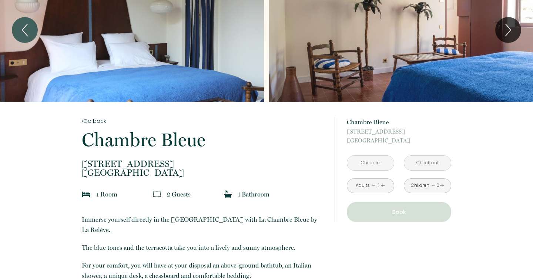
scroll to position [45, 0]
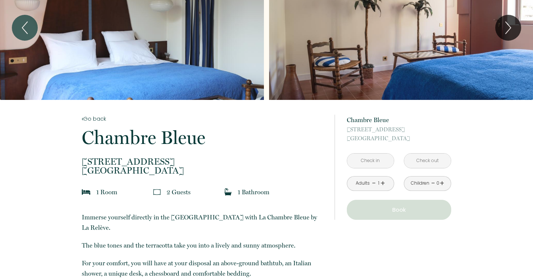
click at [384, 161] on input "text" at bounding box center [370, 161] width 47 height 14
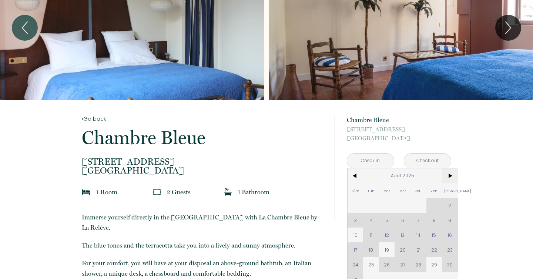
click at [447, 177] on span ">" at bounding box center [450, 175] width 16 height 15
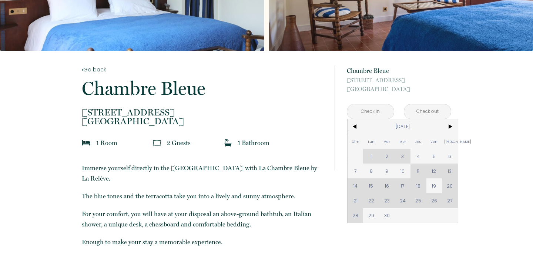
scroll to position [95, 0]
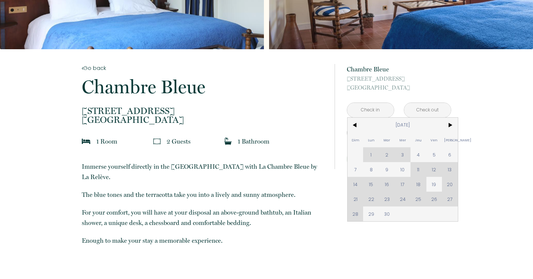
click at [450, 171] on div "Dim Lun Mar Mer Jeu Ven Sam 1 2 3 4 5 6 7 8 9 10 11 12 13 14 15 16 17 18 19 20 …" at bounding box center [402, 170] width 110 height 104
click at [432, 168] on div "Dim Lun Mar Mer Jeu Ven Sam 1 2 3 4 5 6 7 8 9 10 11 12 13 14 15 16 17 18 19 20 …" at bounding box center [402, 170] width 110 height 104
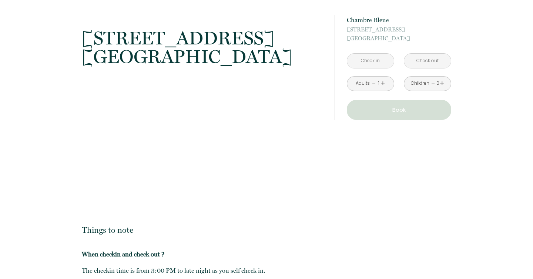
scroll to position [716, 0]
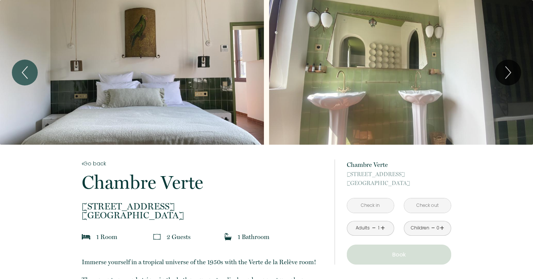
click at [372, 207] on input "text" at bounding box center [370, 205] width 47 height 14
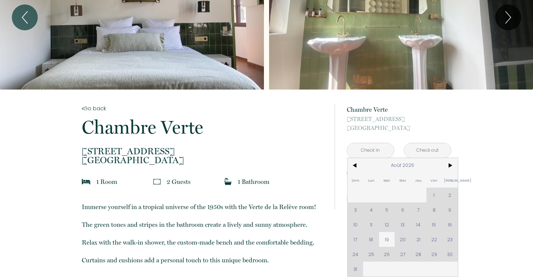
scroll to position [56, 0]
click at [453, 163] on span ">" at bounding box center [450, 165] width 16 height 15
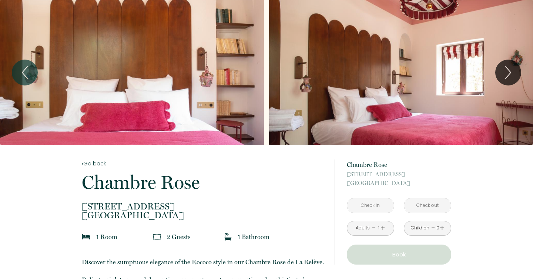
click at [367, 203] on input "text" at bounding box center [370, 205] width 47 height 14
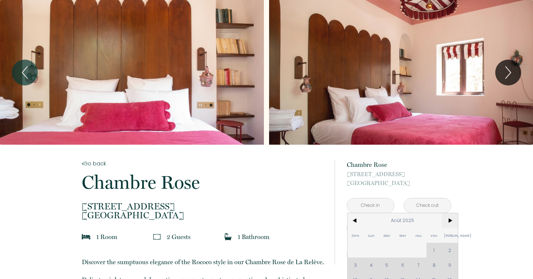
click at [450, 219] on span ">" at bounding box center [450, 220] width 16 height 15
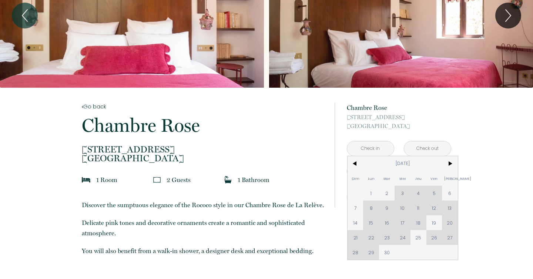
scroll to position [70, 0]
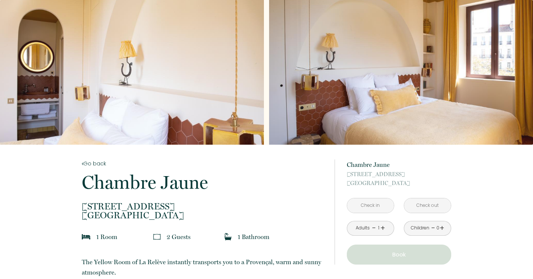
click at [373, 203] on input "text" at bounding box center [370, 205] width 47 height 14
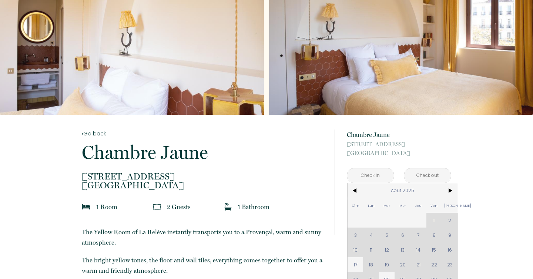
scroll to position [31, 0]
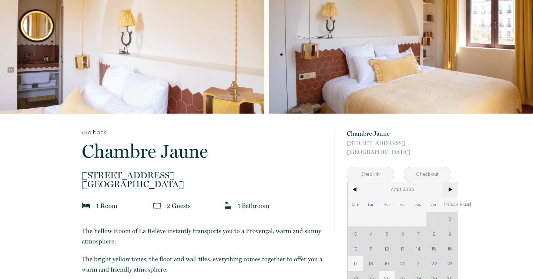
click at [451, 191] on span ">" at bounding box center [450, 189] width 16 height 15
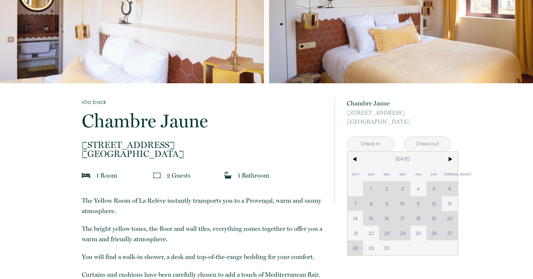
scroll to position [63, 0]
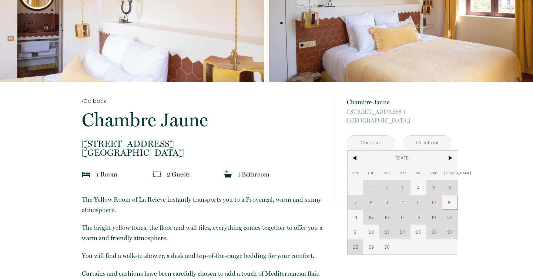
click at [451, 204] on span "13" at bounding box center [450, 202] width 16 height 15
click at [355, 215] on div "from 150 € Chambre Jaune 41 rue d'endoume, Marseille < Sep 2025 > Dim Lun Mar M…" at bounding box center [393, 149] width 117 height 135
type input "[PERSON_NAME] [DATE]"
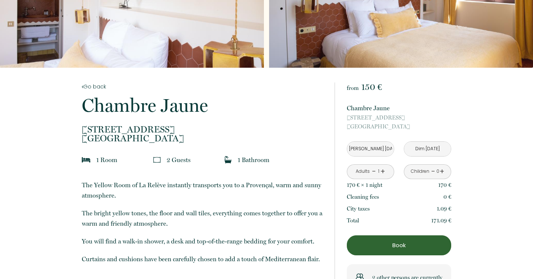
scroll to position [78, 0]
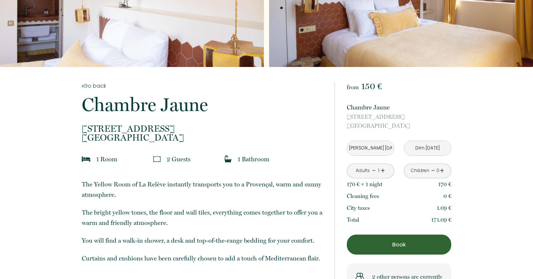
click at [376, 148] on input "[PERSON_NAME] [DATE]" at bounding box center [370, 148] width 47 height 14
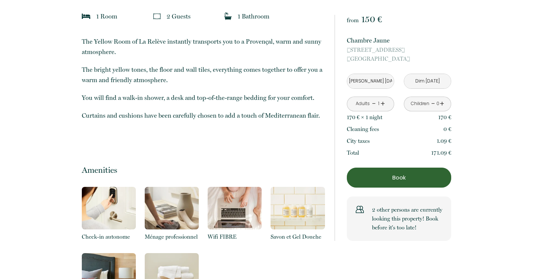
scroll to position [181, 0]
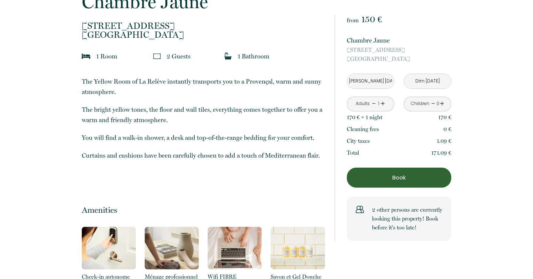
click at [417, 84] on input "Dim [DATE]" at bounding box center [427, 81] width 47 height 14
click at [360, 76] on input "[PERSON_NAME] [DATE]" at bounding box center [370, 81] width 47 height 14
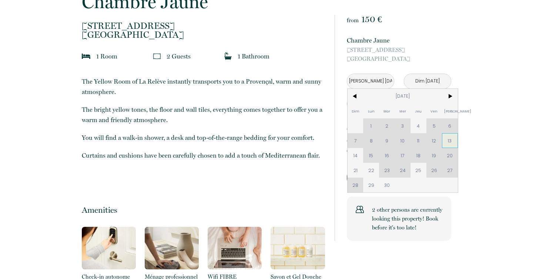
click at [447, 141] on span "13" at bounding box center [450, 140] width 16 height 15
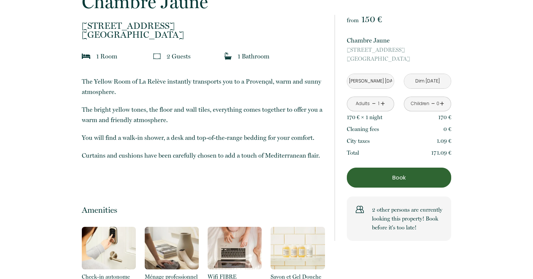
click at [435, 83] on input "Dim [DATE]" at bounding box center [427, 81] width 47 height 14
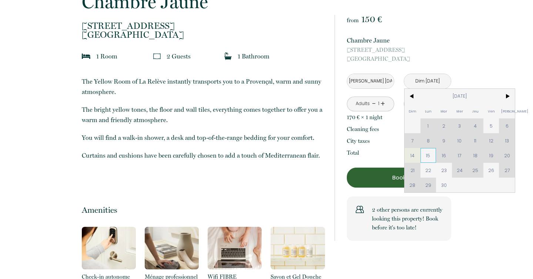
click at [429, 158] on span "15" at bounding box center [428, 155] width 16 height 15
type input "Lun 15 Sep 2025"
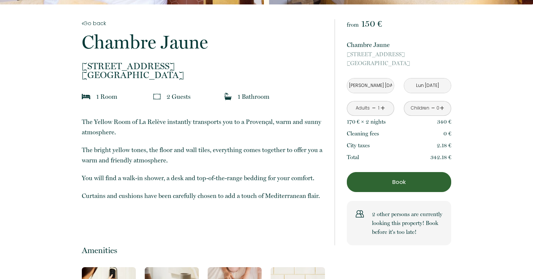
scroll to position [140, 0]
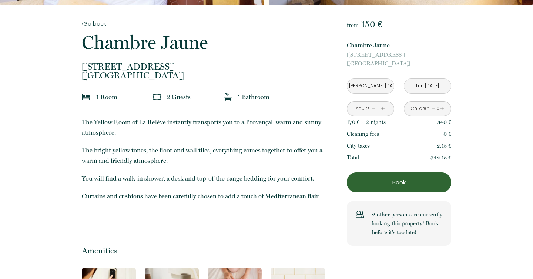
click at [390, 184] on p "Book" at bounding box center [398, 182] width 99 height 9
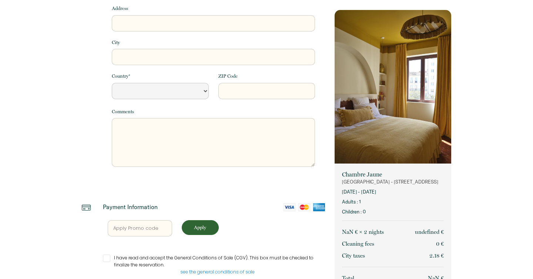
select select "Default select example"
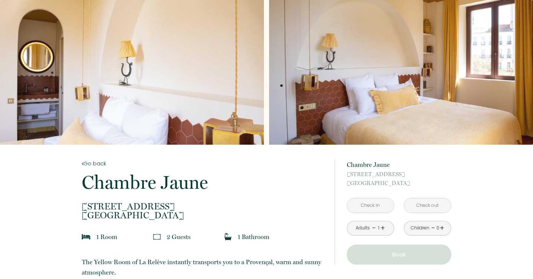
click at [363, 203] on input "text" at bounding box center [370, 205] width 47 height 14
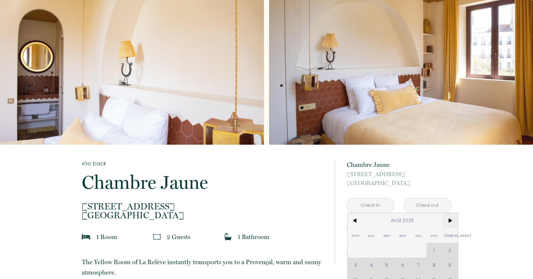
click at [448, 225] on span ">" at bounding box center [450, 220] width 16 height 15
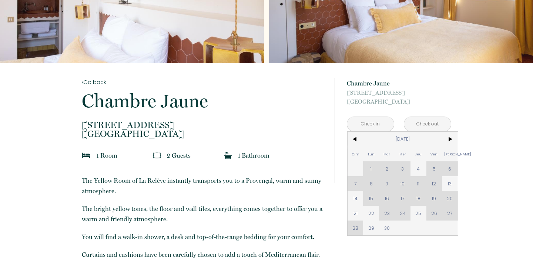
scroll to position [83, 0]
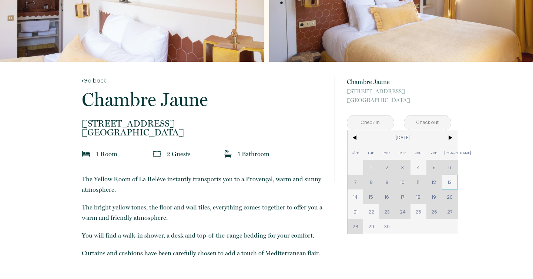
click at [451, 179] on span "13" at bounding box center [450, 182] width 16 height 15
type input "[PERSON_NAME] [DATE]"
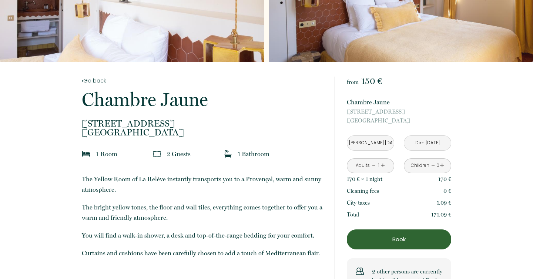
click at [427, 142] on input "Dim [DATE]" at bounding box center [427, 143] width 47 height 14
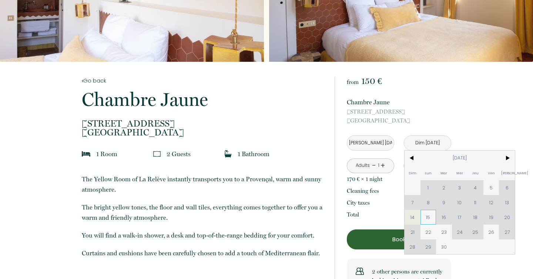
click at [429, 219] on span "15" at bounding box center [428, 217] width 16 height 15
type input "Lun [DATE]"
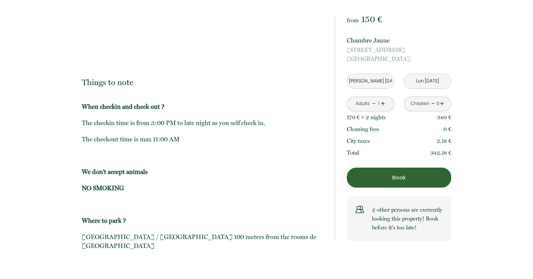
scroll to position [689, 0]
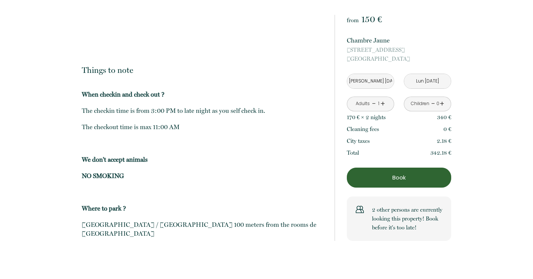
click at [398, 175] on p "Book" at bounding box center [398, 177] width 99 height 9
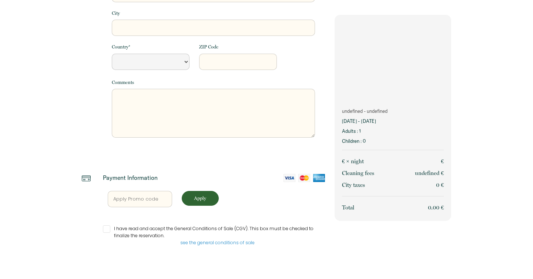
scroll to position [169, 0]
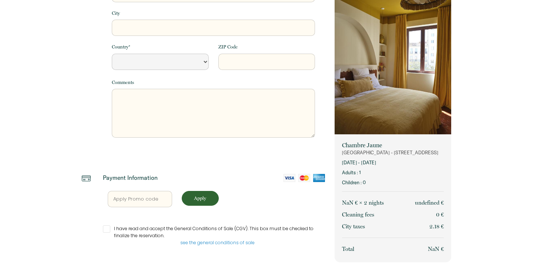
select select "Default select example"
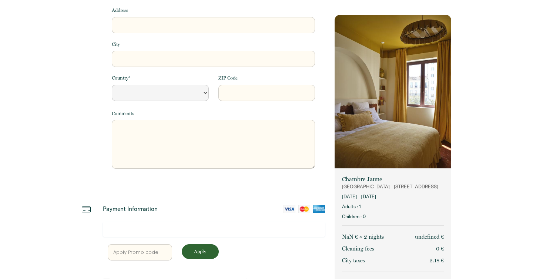
scroll to position [0, 0]
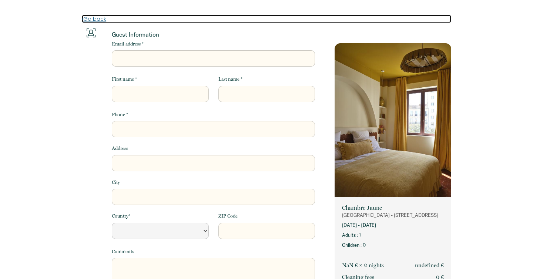
click at [92, 19] on link "Go back" at bounding box center [266, 19] width 369 height 8
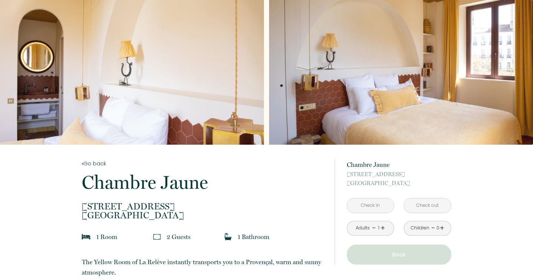
click at [381, 211] on input "text" at bounding box center [370, 205] width 47 height 14
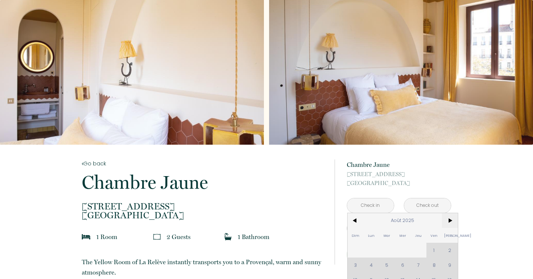
click at [451, 219] on span ">" at bounding box center [450, 220] width 16 height 15
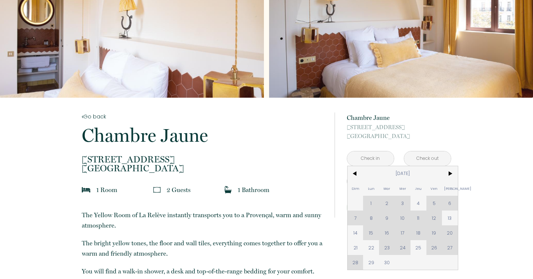
scroll to position [48, 0]
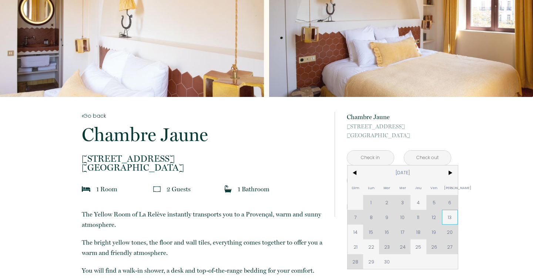
click at [450, 219] on span "13" at bounding box center [450, 217] width 16 height 15
type input "[PERSON_NAME] [DATE]"
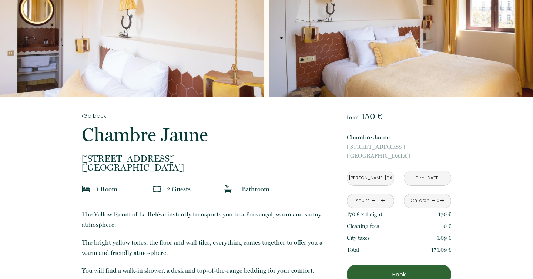
click at [441, 181] on input "Dim [DATE]" at bounding box center [427, 178] width 47 height 14
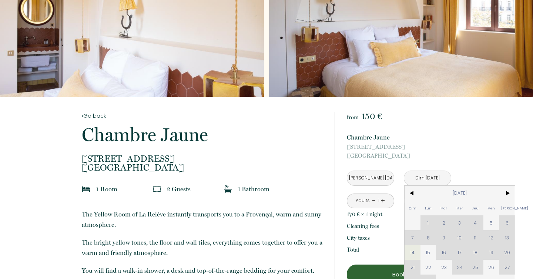
click at [434, 181] on input "Dim [DATE]" at bounding box center [427, 178] width 47 height 14
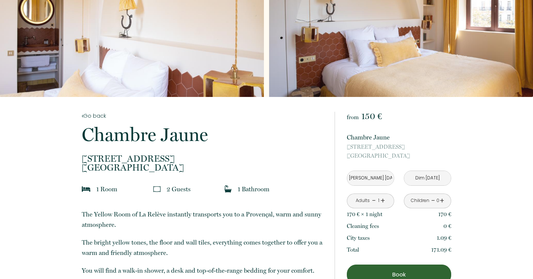
click at [434, 181] on input "Dim [DATE]" at bounding box center [427, 178] width 47 height 14
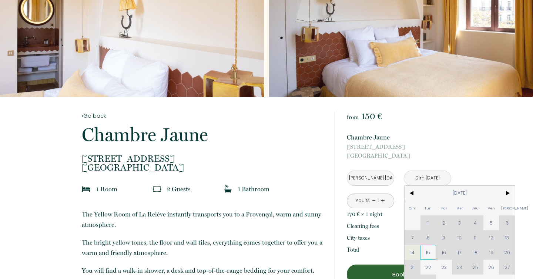
click at [430, 254] on span "15" at bounding box center [428, 252] width 16 height 15
type input "Lun [DATE]"
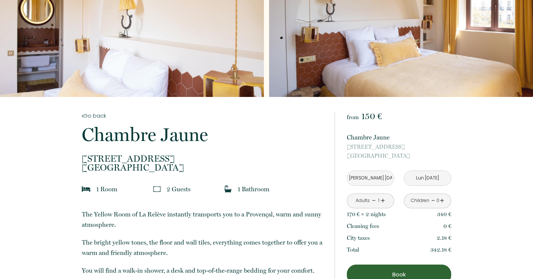
scroll to position [84, 0]
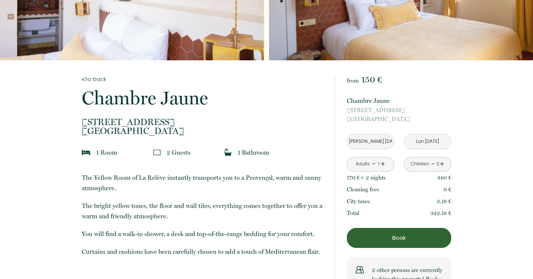
click at [382, 164] on link "+" at bounding box center [382, 163] width 4 height 11
click at [372, 164] on link "-" at bounding box center [374, 163] width 4 height 11
click at [383, 164] on link "+" at bounding box center [382, 163] width 4 height 11
click at [390, 240] on p "Book" at bounding box center [398, 238] width 99 height 9
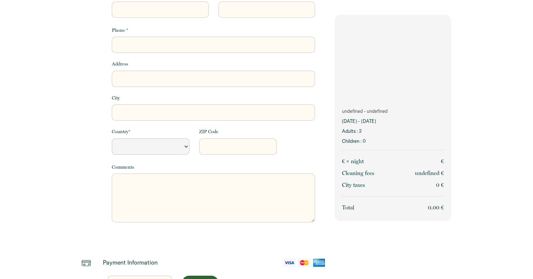
scroll to position [169, 0]
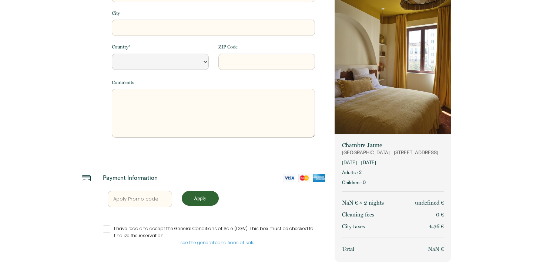
select select "Default select example"
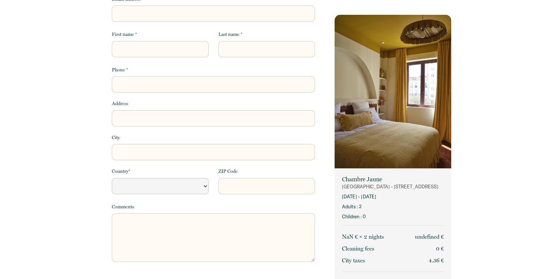
scroll to position [0, 0]
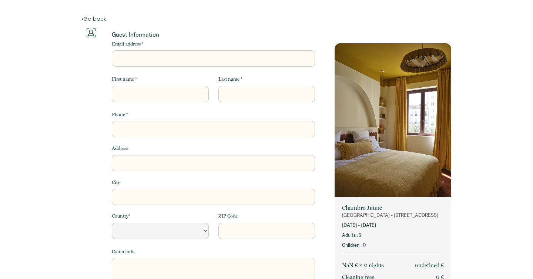
click at [88, 114] on div at bounding box center [92, 176] width 20 height 297
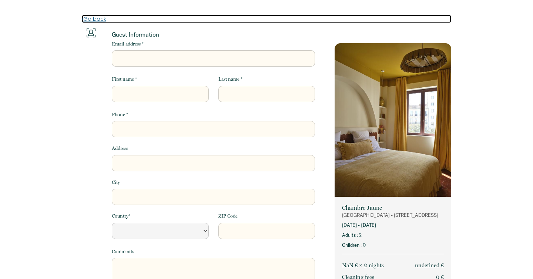
click at [93, 17] on link "Go back" at bounding box center [266, 19] width 369 height 8
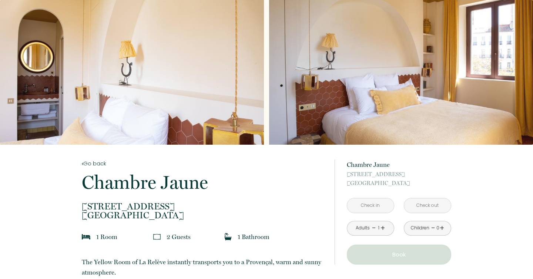
click at [432, 206] on input "text" at bounding box center [427, 205] width 47 height 14
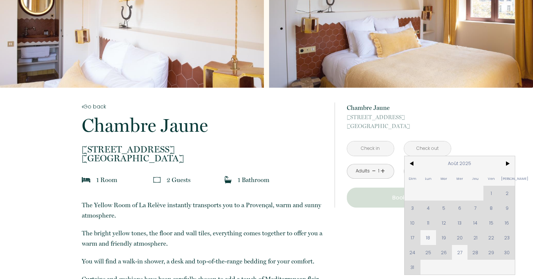
scroll to position [79, 0]
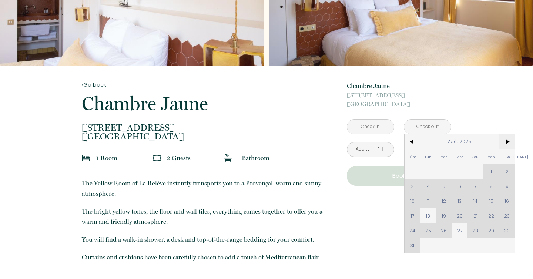
click at [511, 142] on span ">" at bounding box center [507, 141] width 16 height 15
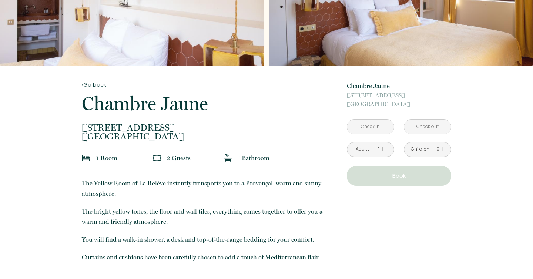
click at [367, 124] on input "text" at bounding box center [370, 127] width 47 height 14
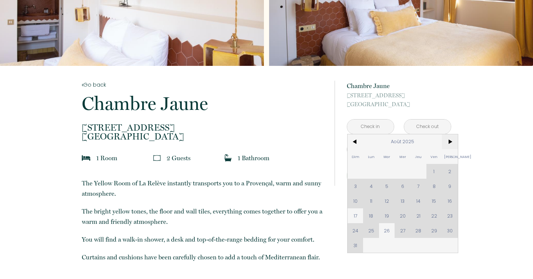
click at [452, 147] on span ">" at bounding box center [450, 141] width 16 height 15
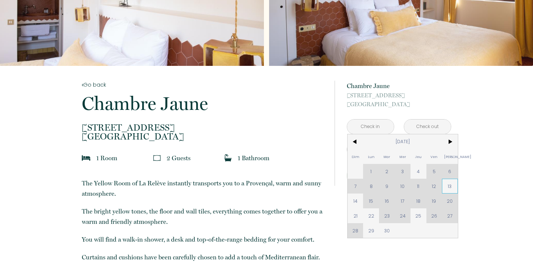
click at [455, 187] on span "13" at bounding box center [450, 186] width 16 height 15
type input "[PERSON_NAME] [DATE]"
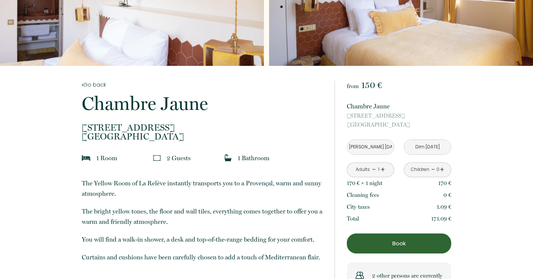
click at [431, 149] on input "Dim [DATE]" at bounding box center [427, 147] width 47 height 14
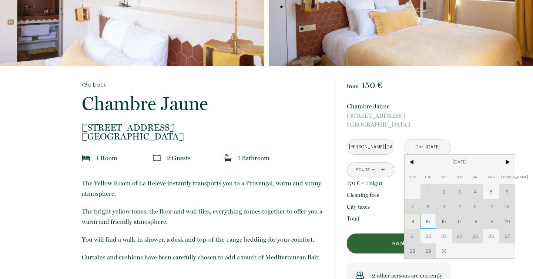
click at [431, 221] on span "15" at bounding box center [428, 221] width 16 height 15
type input "Lun [DATE]"
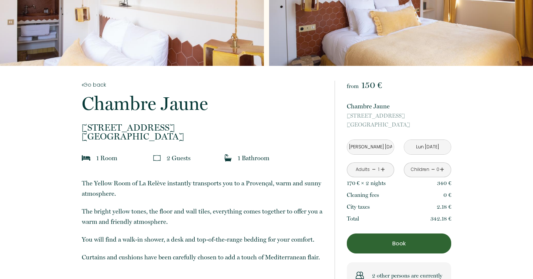
click at [384, 169] on link "+" at bounding box center [382, 169] width 4 height 11
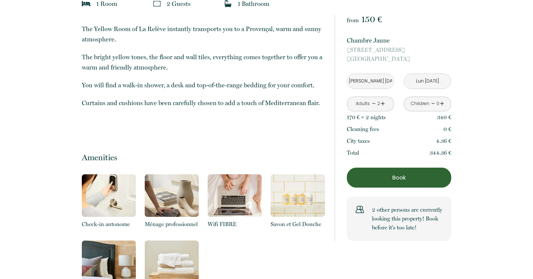
scroll to position [239, 0]
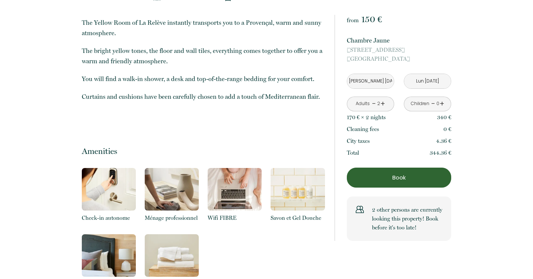
click at [412, 174] on p "Book" at bounding box center [398, 177] width 99 height 9
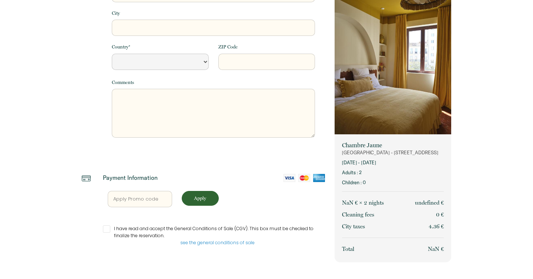
select select "Default select example"
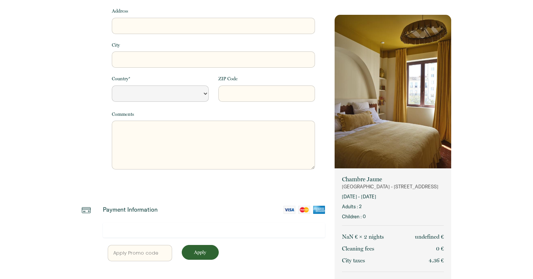
scroll to position [0, 0]
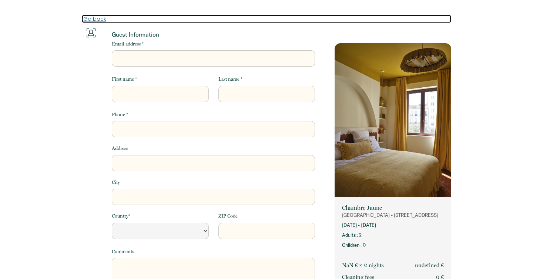
click at [101, 19] on link "Go back" at bounding box center [266, 19] width 369 height 8
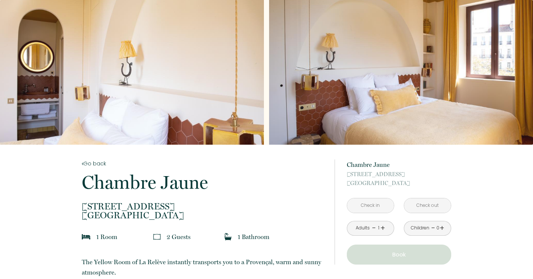
click at [381, 203] on input "text" at bounding box center [370, 205] width 47 height 14
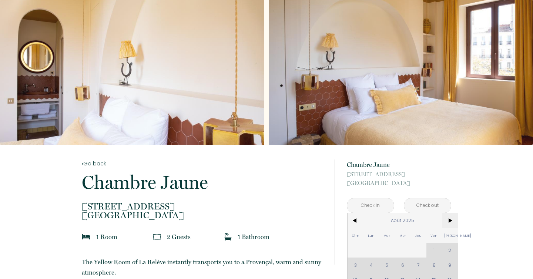
click at [454, 220] on span ">" at bounding box center [450, 220] width 16 height 15
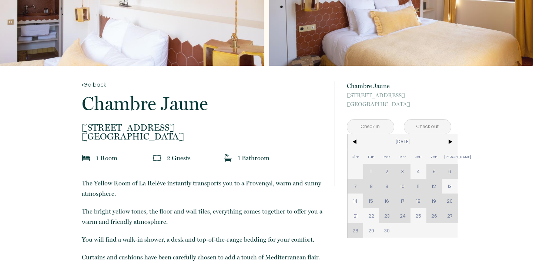
scroll to position [113, 0]
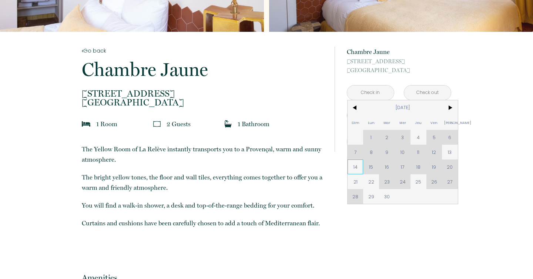
click at [354, 169] on span "14" at bounding box center [355, 166] width 16 height 15
type input "Dim [DATE]"
type input "Lun [DATE]"
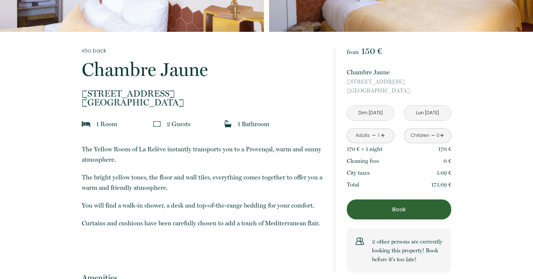
click at [436, 91] on p "41 rue d'endoume, Marseille" at bounding box center [399, 86] width 104 height 18
click at [427, 110] on input "Lun [DATE]" at bounding box center [427, 113] width 47 height 14
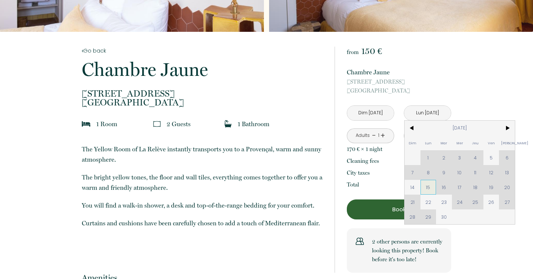
click at [430, 189] on span "15" at bounding box center [428, 187] width 16 height 15
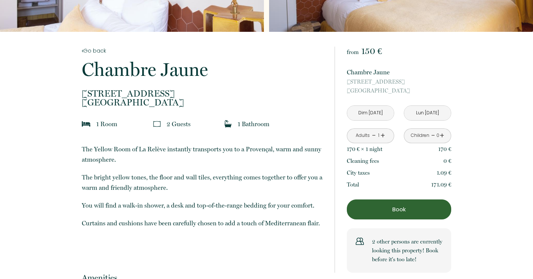
click at [444, 110] on input "Lun [DATE]" at bounding box center [427, 113] width 47 height 14
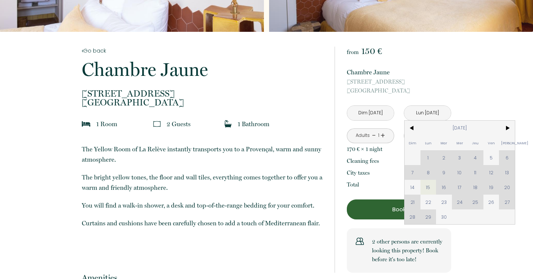
click at [444, 187] on div "Dim Lun Mar Mer Jeu Ven Sam 1 2 3 4 5 6 7 8 9 10 11 12 13 14 15 16 17 18 19 20 …" at bounding box center [459, 173] width 110 height 104
click at [444, 188] on div "Dim Lun Mar Mer Jeu Ven Sam 1 2 3 4 5 6 7 8 9 10 11 12 13 14 15 16 17 18 19 20 …" at bounding box center [459, 173] width 110 height 104
click at [429, 190] on span "15" at bounding box center [428, 187] width 16 height 15
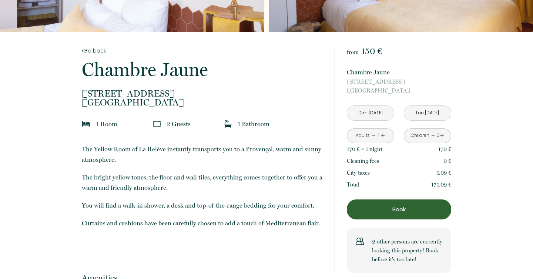
click at [423, 206] on p "Book" at bounding box center [398, 209] width 99 height 9
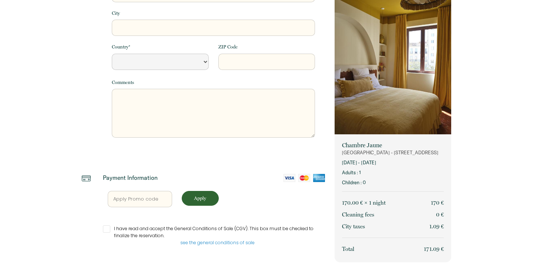
select select "Default select example"
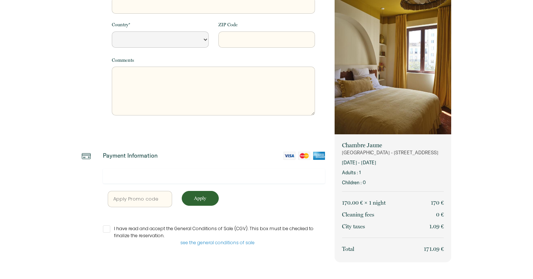
click at [430, 176] on div "Sep 13, 2025 - Sep 14, 2025 Adults : 1 Children : 0" at bounding box center [393, 172] width 102 height 27
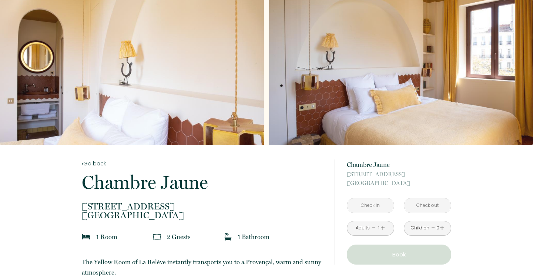
click at [370, 203] on input "text" at bounding box center [370, 205] width 47 height 14
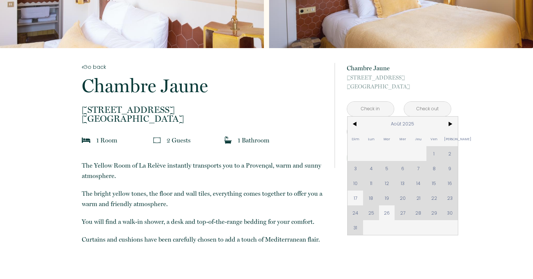
scroll to position [104, 0]
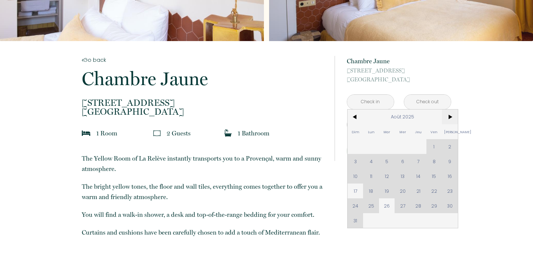
click at [455, 118] on span ">" at bounding box center [450, 117] width 16 height 15
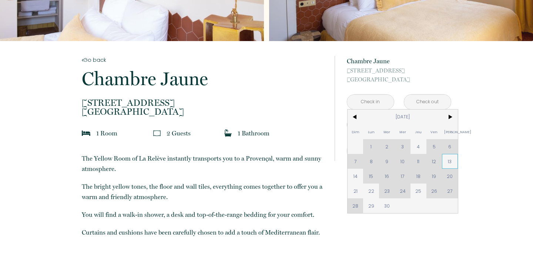
click at [447, 160] on span "13" at bounding box center [450, 161] width 16 height 15
type input "[PERSON_NAME] [DATE]"
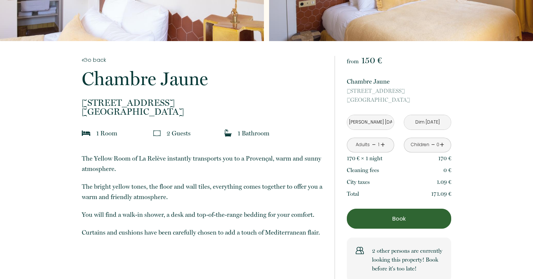
click at [441, 123] on input "Dim [DATE]" at bounding box center [427, 122] width 47 height 14
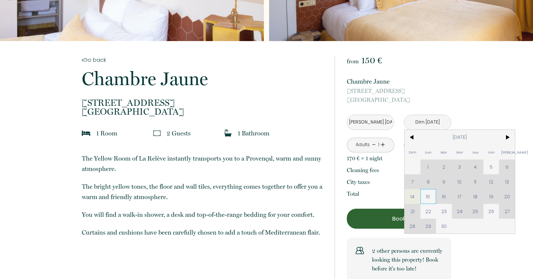
click at [427, 195] on span "15" at bounding box center [428, 196] width 16 height 15
type input "Lun [DATE]"
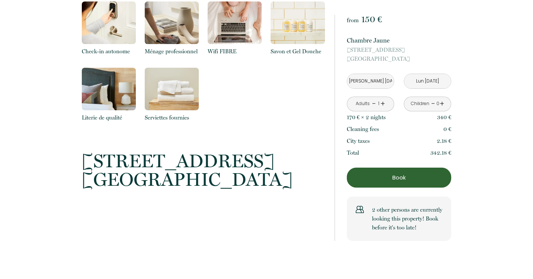
scroll to position [407, 0]
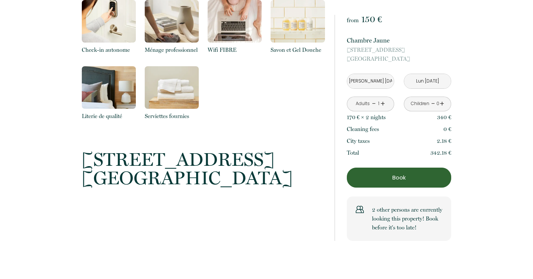
click at [380, 177] on p "Book" at bounding box center [398, 177] width 99 height 9
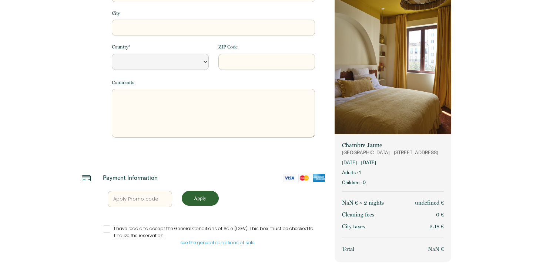
select select "Default select example"
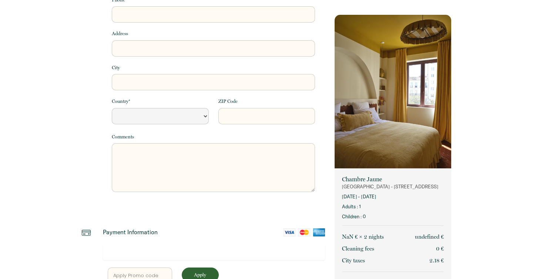
scroll to position [191, 0]
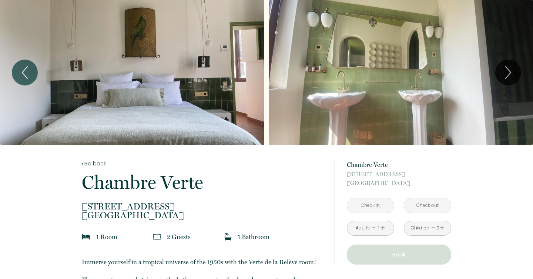
click at [369, 206] on input "text" at bounding box center [370, 205] width 47 height 14
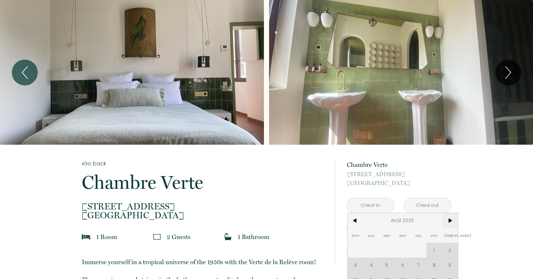
click at [448, 219] on span ">" at bounding box center [450, 220] width 16 height 15
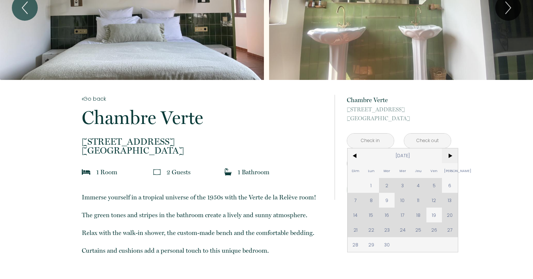
scroll to position [66, 0]
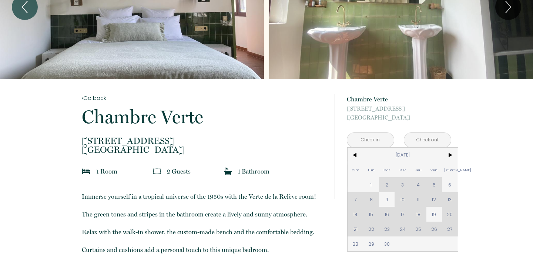
click at [448, 198] on div "Dim Lun Mar Mer Jeu Ven Sam 1 2 3 4 5 6 7 8 9 10 11 12 13 14 15 16 17 18 19 20 …" at bounding box center [402, 200] width 110 height 104
click at [437, 140] on input "text" at bounding box center [427, 140] width 47 height 14
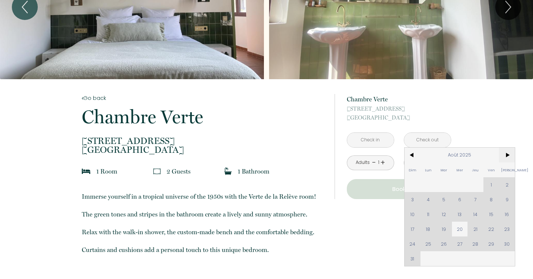
click at [513, 155] on span ">" at bounding box center [507, 155] width 16 height 15
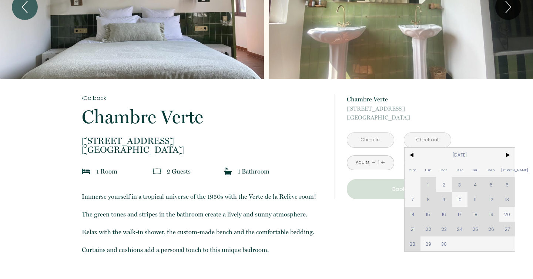
click at [441, 96] on p "Chambre Verte" at bounding box center [399, 99] width 104 height 10
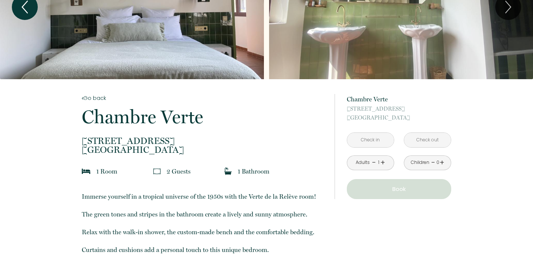
click at [23, 7] on icon "Previous" at bounding box center [24, 7] width 5 height 12
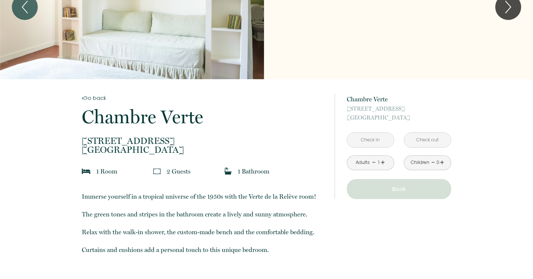
scroll to position [0, 0]
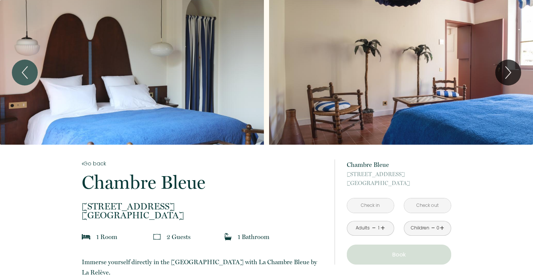
click at [372, 205] on input "text" at bounding box center [370, 205] width 47 height 14
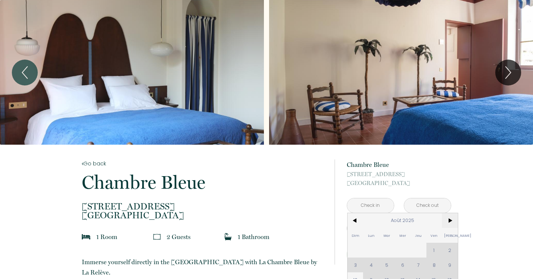
click at [449, 218] on span ">" at bounding box center [450, 220] width 16 height 15
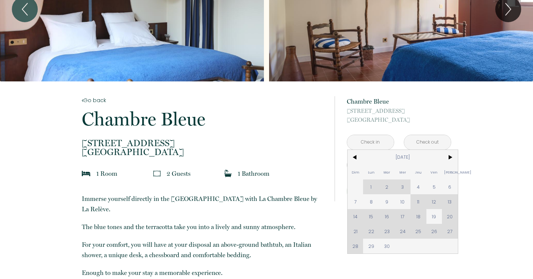
scroll to position [64, 0]
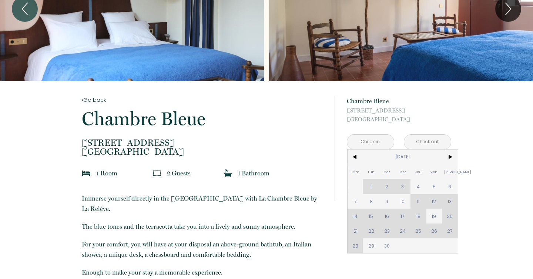
click at [451, 204] on div "Dim Lun Mar Mer Jeu Ven Sam 1 2 3 4 5 6 7 8 9 10 11 12 13 14 15 16 17 18 19 20 …" at bounding box center [402, 202] width 110 height 104
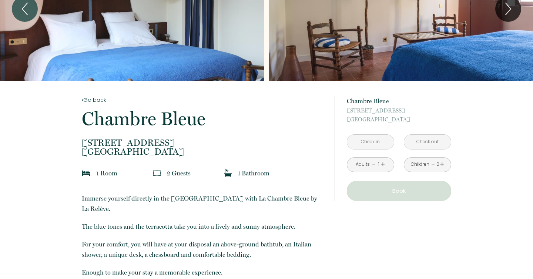
click at [432, 141] on input "text" at bounding box center [427, 142] width 47 height 14
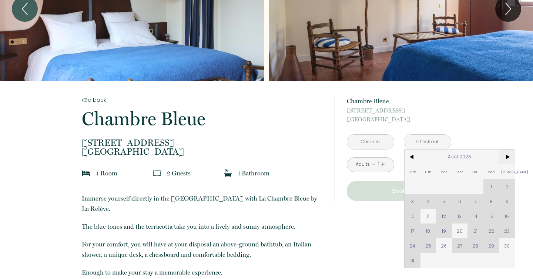
click at [504, 157] on span ">" at bounding box center [507, 157] width 16 height 15
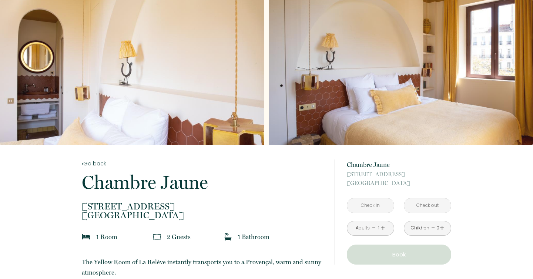
click at [383, 207] on input "text" at bounding box center [370, 205] width 47 height 14
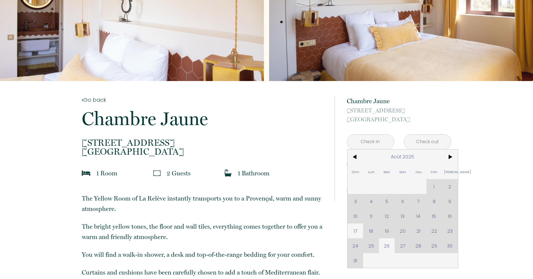
scroll to position [74, 0]
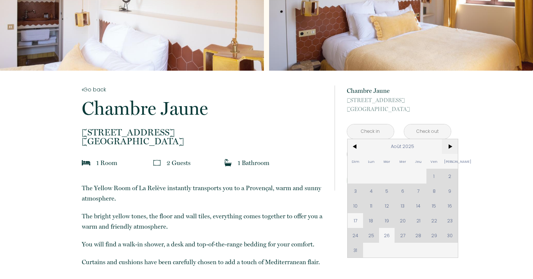
click at [456, 145] on span ">" at bounding box center [450, 146] width 16 height 15
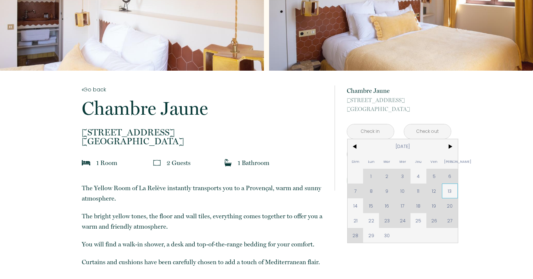
click at [452, 189] on span "13" at bounding box center [450, 191] width 16 height 15
type input "[PERSON_NAME] [DATE]"
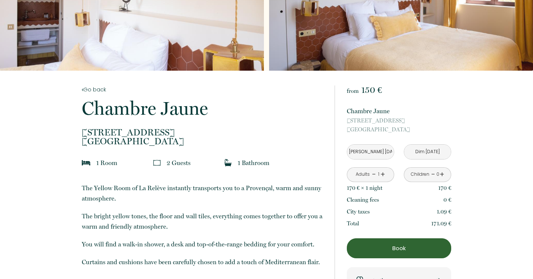
click at [428, 152] on input "Dim [DATE]" at bounding box center [427, 152] width 47 height 14
click at [420, 152] on input "Dim [DATE]" at bounding box center [427, 152] width 47 height 14
click at [436, 154] on input "Dim [DATE]" at bounding box center [427, 152] width 47 height 14
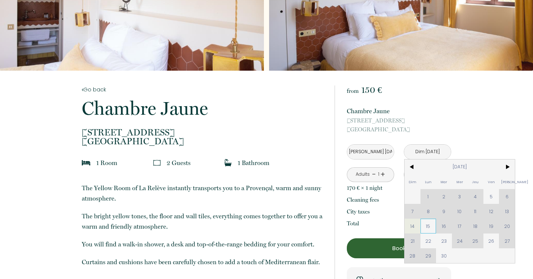
click at [428, 225] on span "15" at bounding box center [428, 226] width 16 height 15
type input "Lun [DATE]"
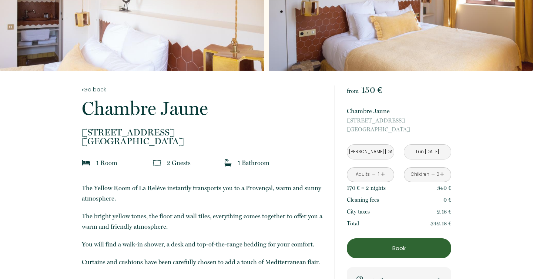
click at [383, 173] on link "+" at bounding box center [382, 174] width 4 height 11
click at [400, 246] on p "Book" at bounding box center [398, 248] width 99 height 9
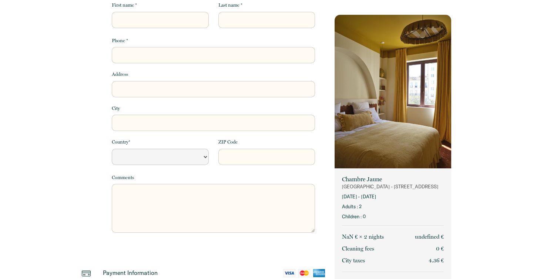
select select "Default select example"
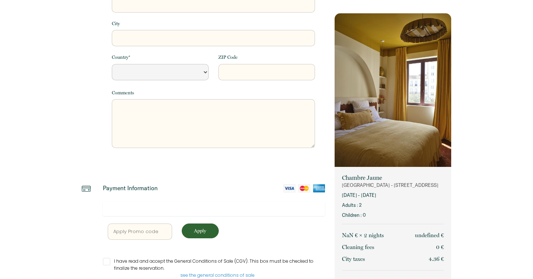
scroll to position [161, 0]
